Goal: Task Accomplishment & Management: Complete application form

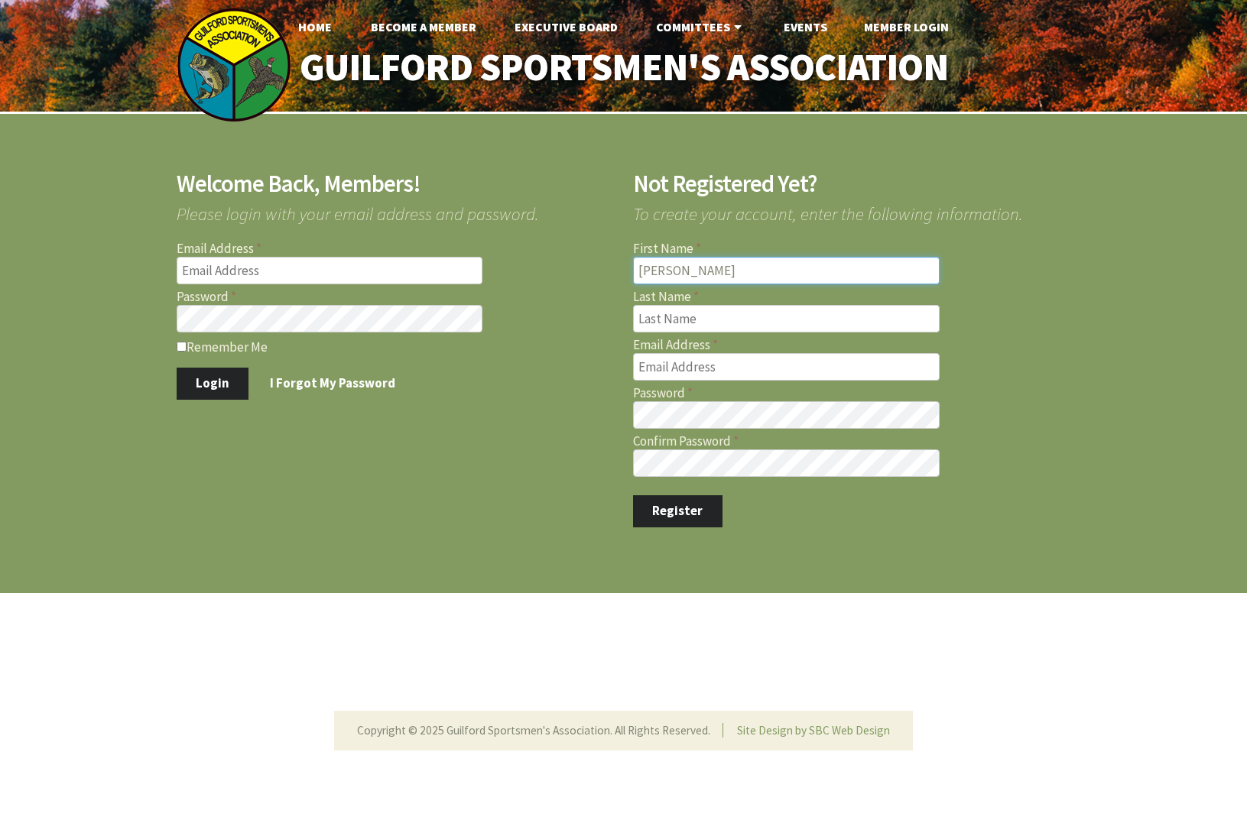
type input "[PERSON_NAME]"
type input "[EMAIL_ADDRESS][DOMAIN_NAME]"
click at [669, 514] on button "Register" at bounding box center [677, 511] width 89 height 32
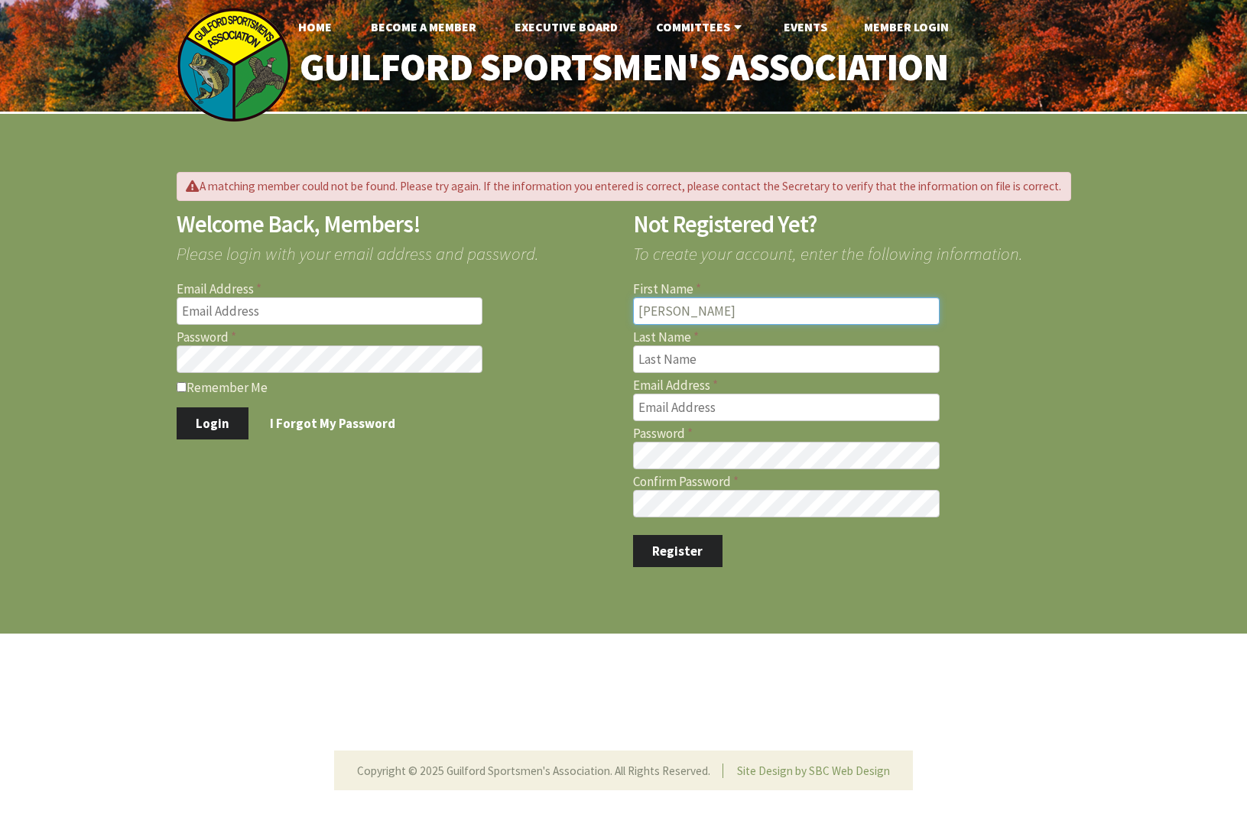
type input "Nicolaos"
type input "Kanaras"
type input "nk1190@yahoo.com"
click at [679, 554] on button "Register" at bounding box center [677, 551] width 89 height 32
